Goal: Transaction & Acquisition: Purchase product/service

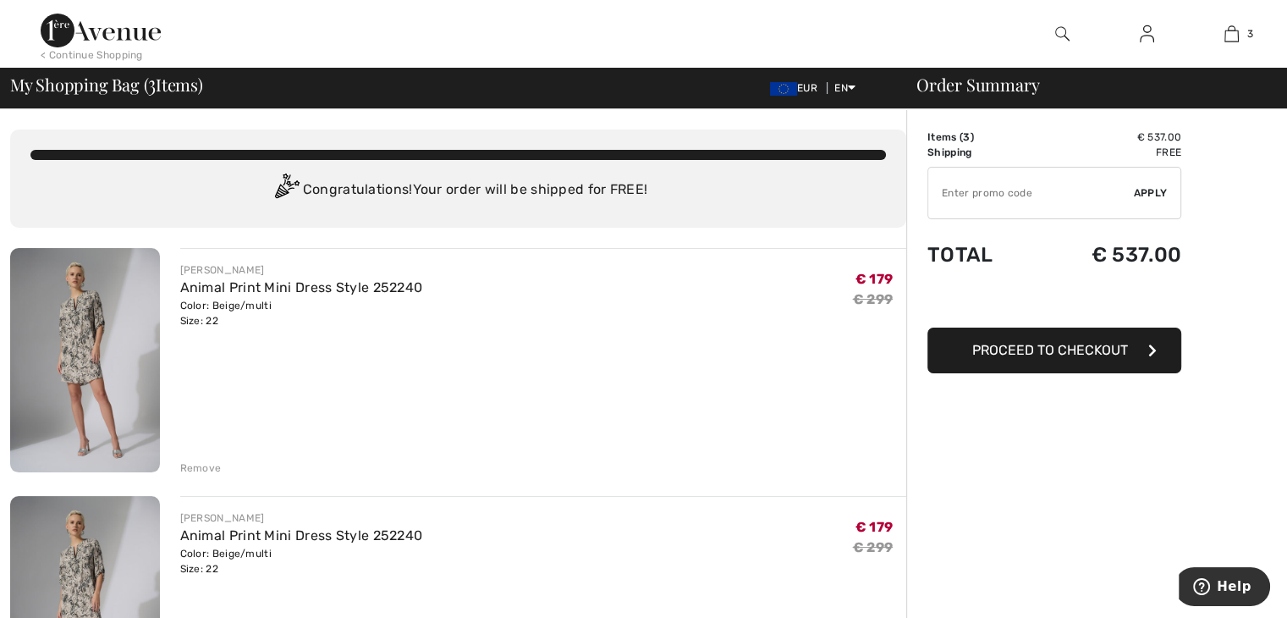
click at [197, 470] on div "Remove" at bounding box center [200, 467] width 41 height 15
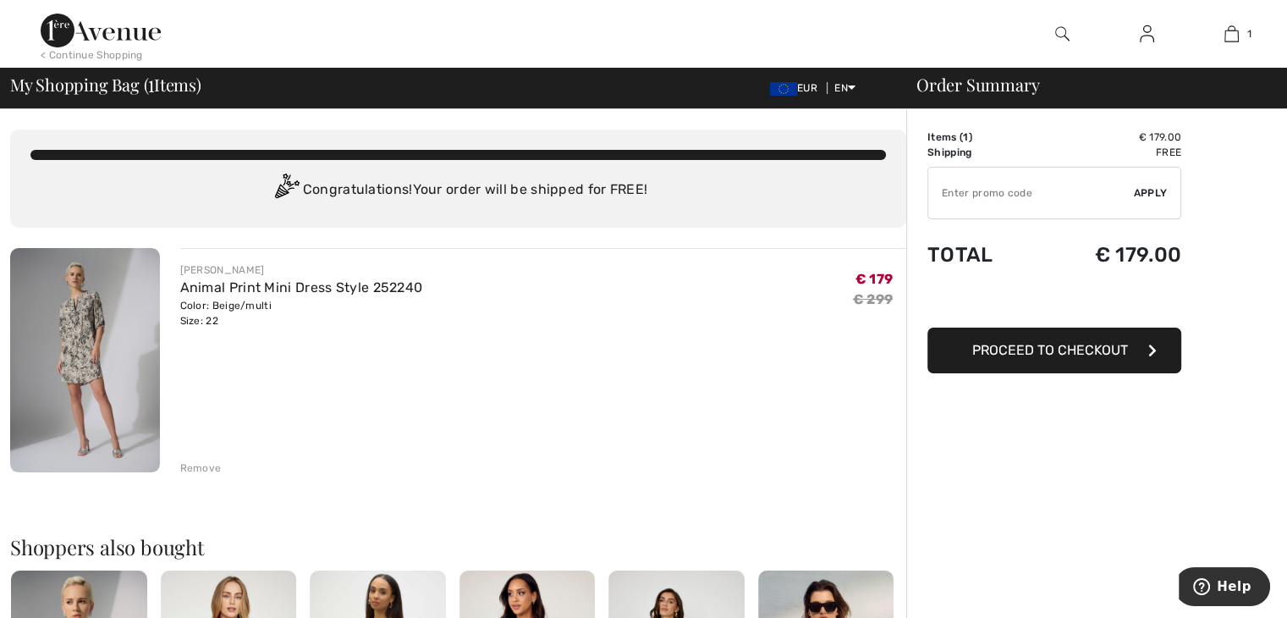
click at [1023, 353] on span "Proceed to Checkout" at bounding box center [1050, 350] width 156 height 16
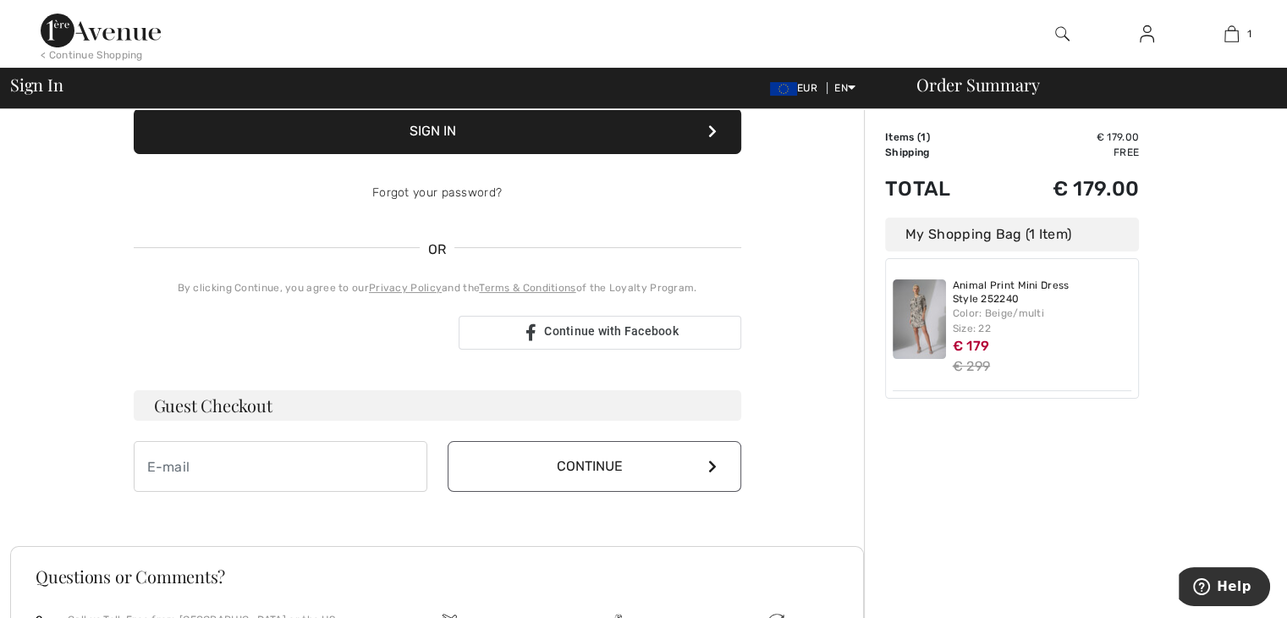
scroll to position [249, 0]
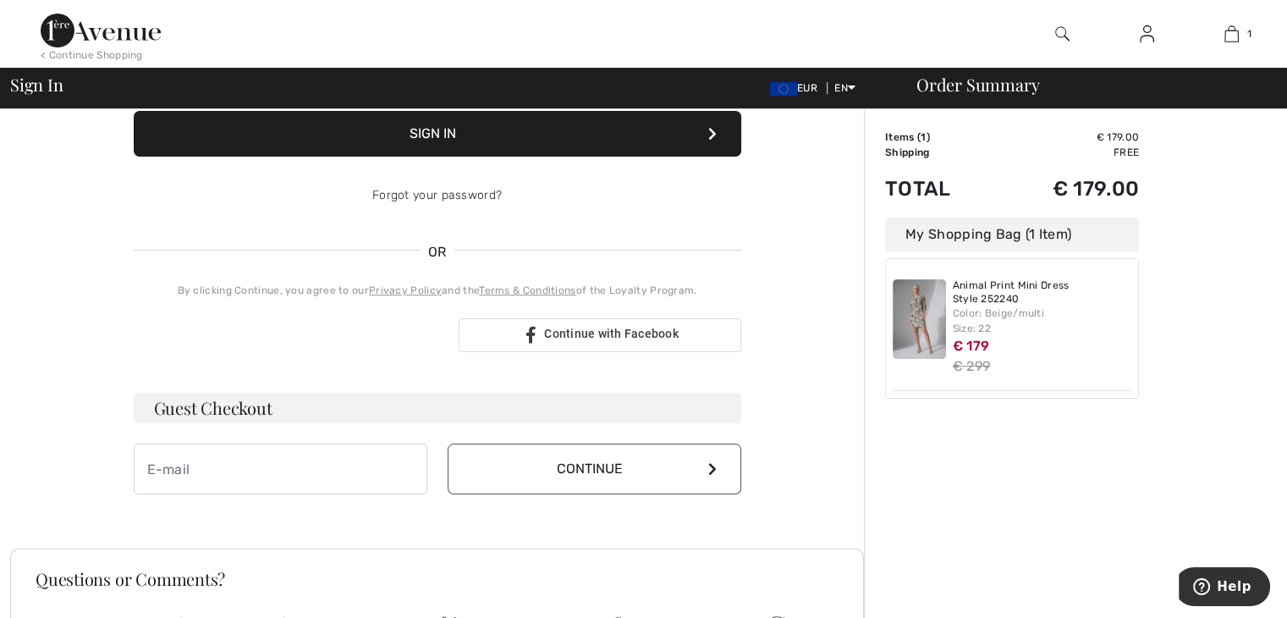
click at [468, 404] on h3 "Guest Checkout" at bounding box center [437, 408] width 607 height 30
click at [337, 464] on input "email" at bounding box center [281, 468] width 294 height 51
type input "werner.scholaert@telenet.be"
click at [555, 466] on button "Continue" at bounding box center [595, 468] width 294 height 51
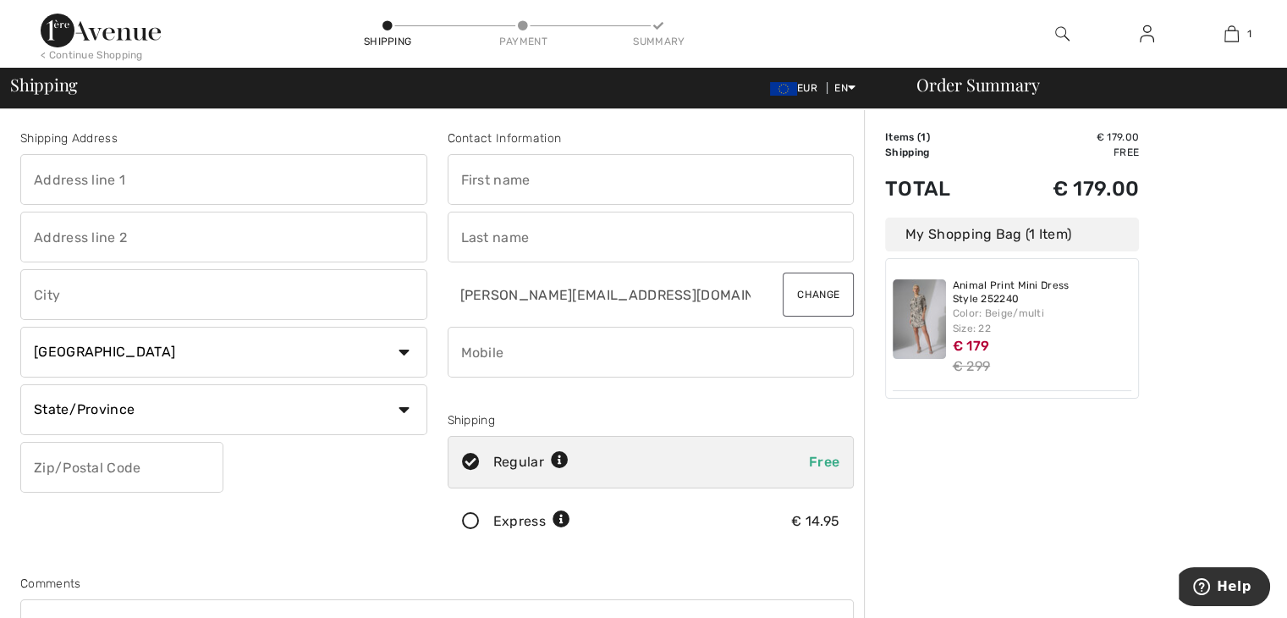
click at [166, 173] on input "text" at bounding box center [223, 179] width 407 height 51
type input "komenseweg,"
type input "77"
type input "zillebeke"
select select "BE"
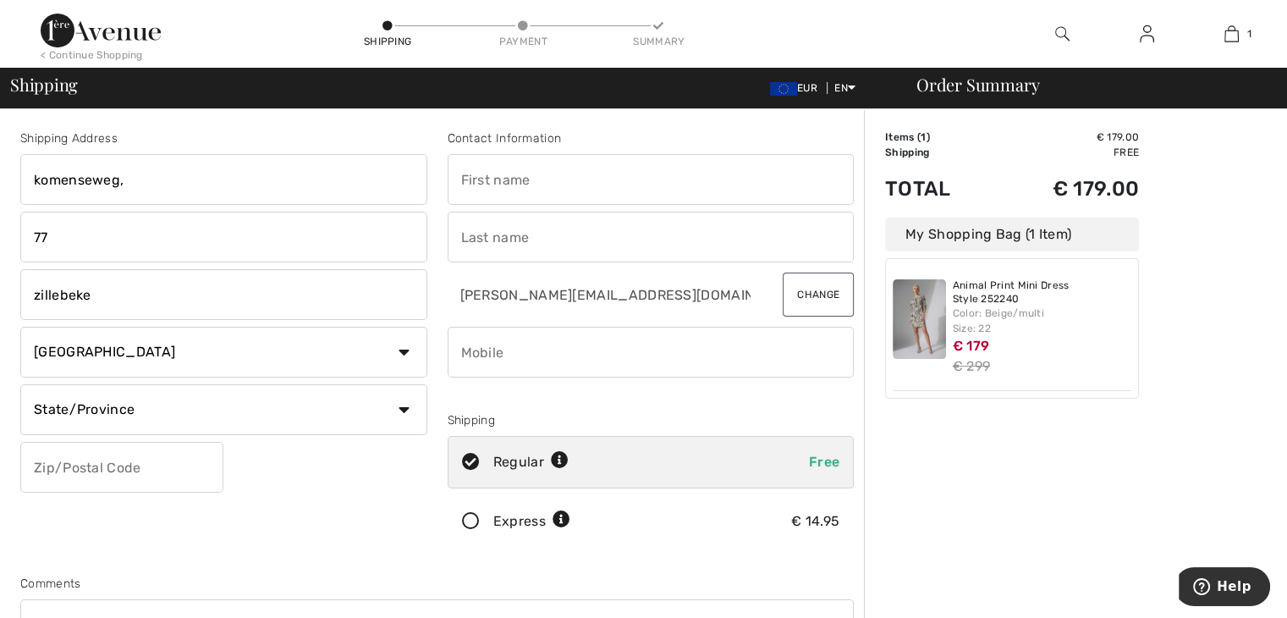
type input "8902"
type input "werner"
type input "SCHOLAERT"
type input "057203404"
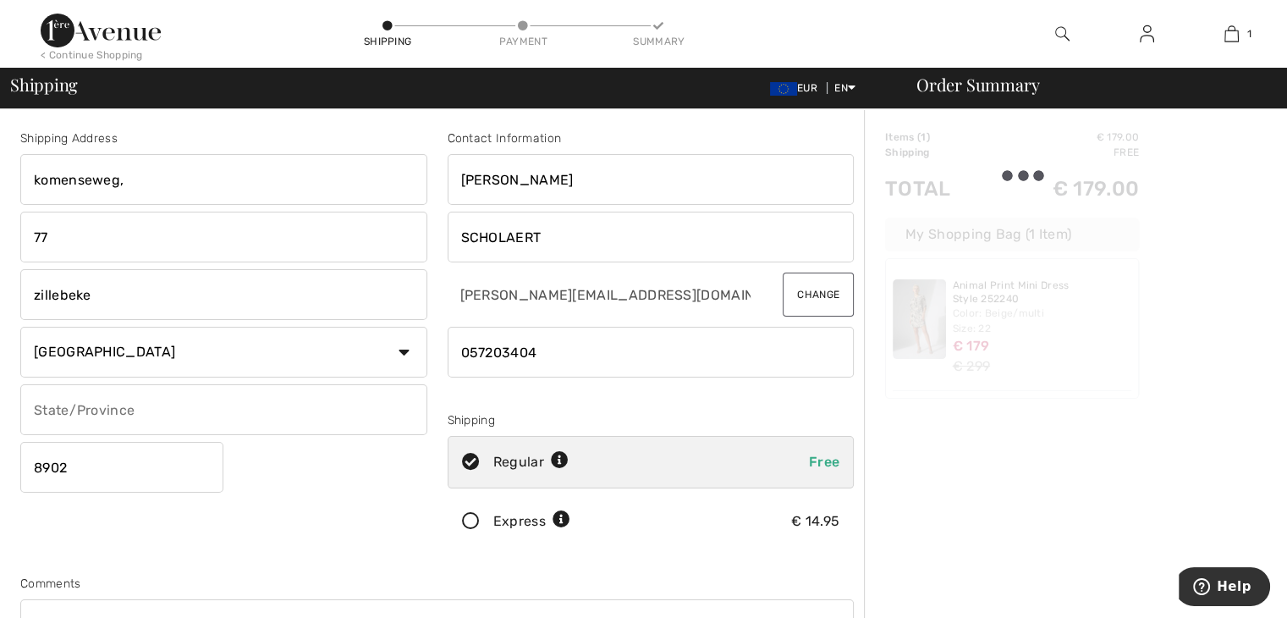
type input "Selecteer regio, staat of provincie."
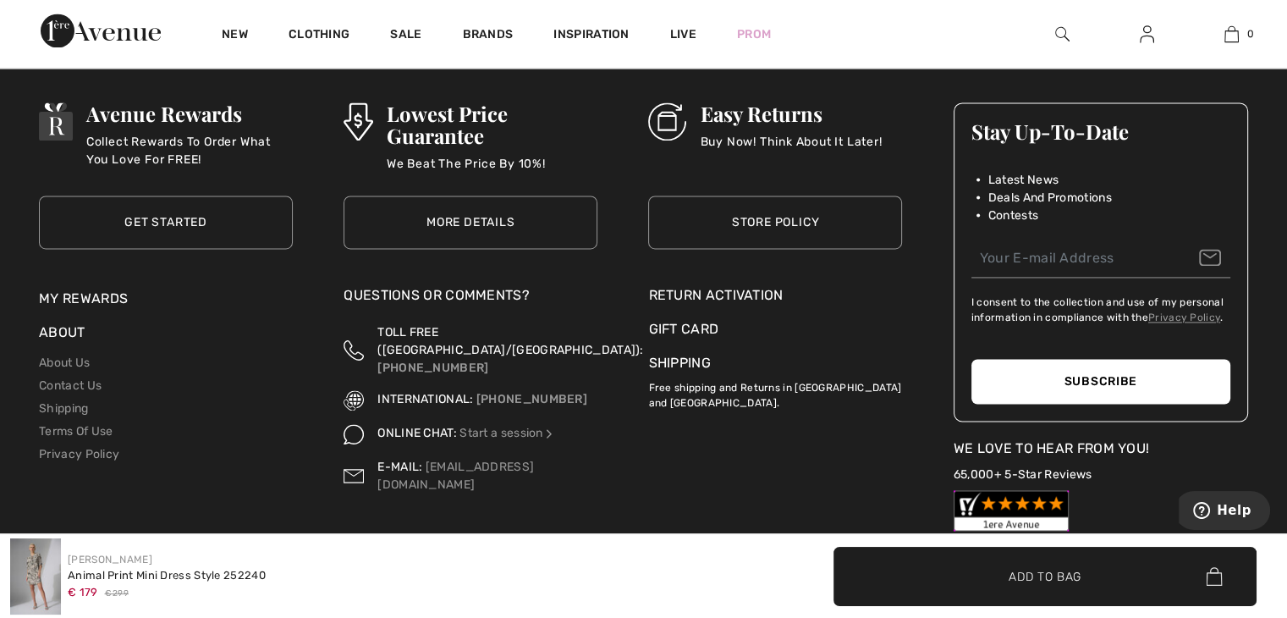
scroll to position [2572, 0]
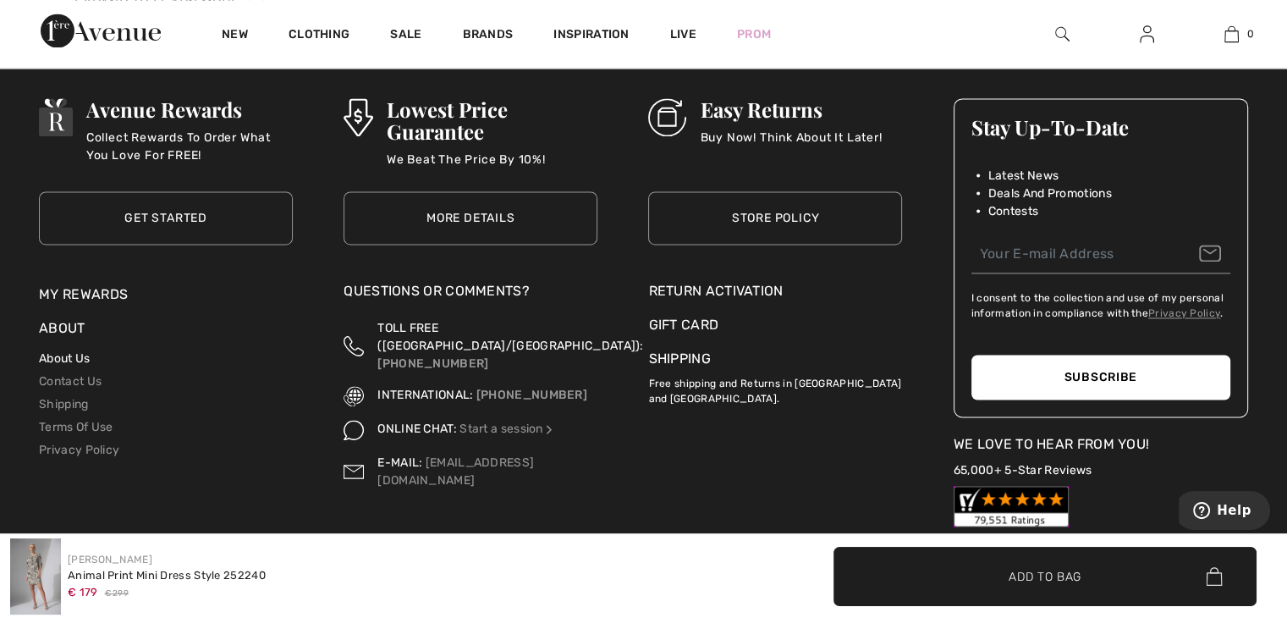
click at [77, 355] on link "About Us" at bounding box center [64, 358] width 51 height 14
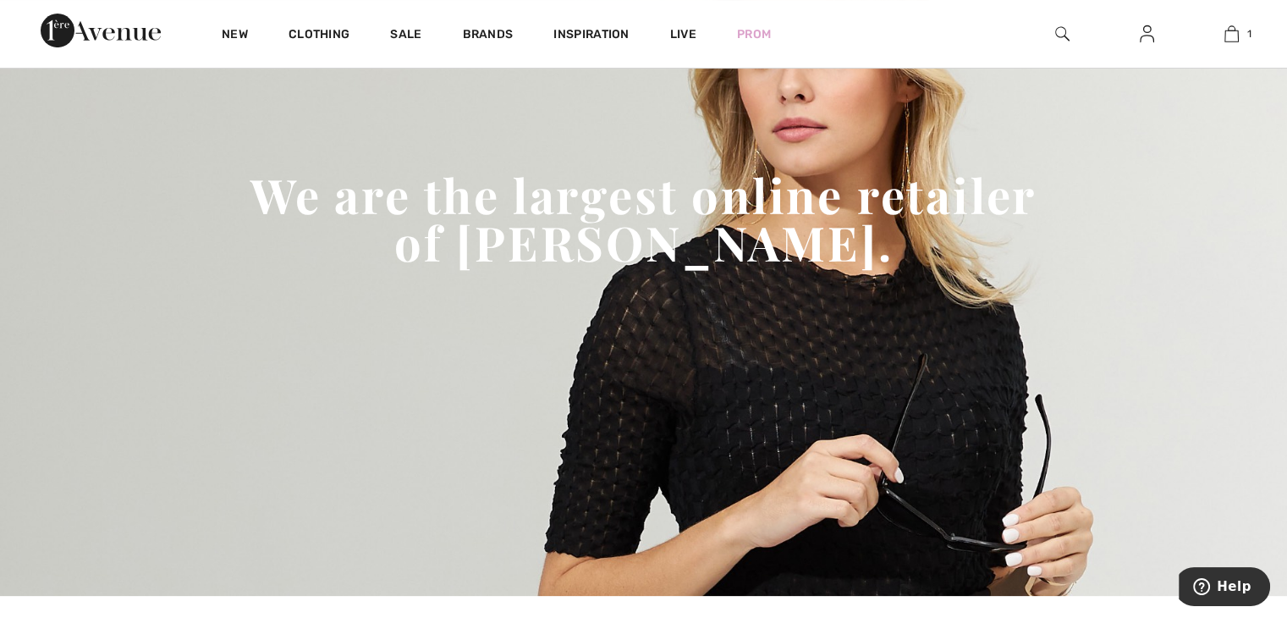
scroll to position [157, 0]
